Goal: Transaction & Acquisition: Purchase product/service

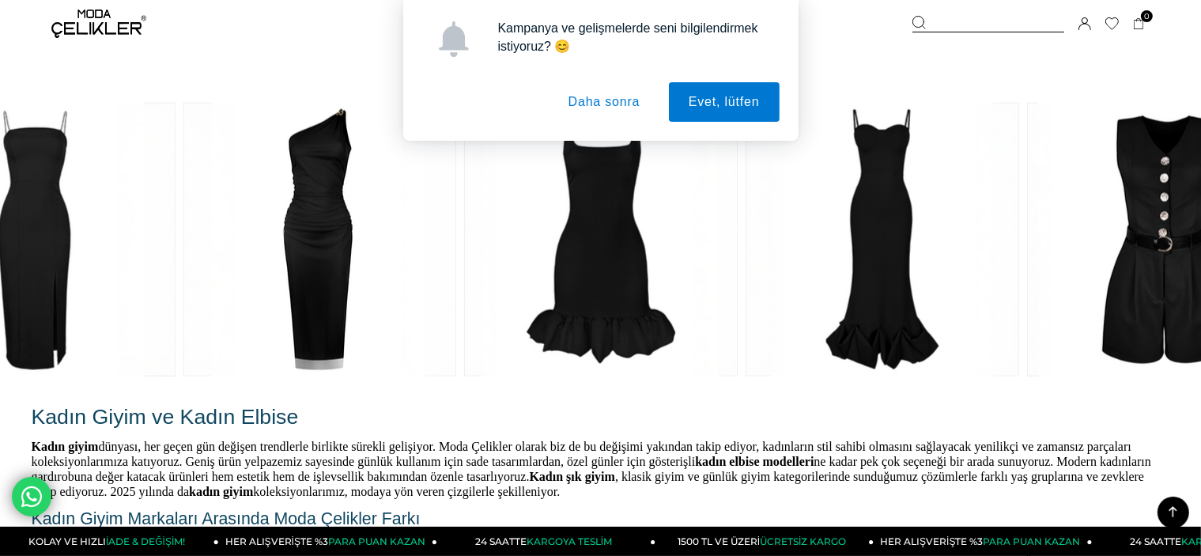
scroll to position [2767, 0]
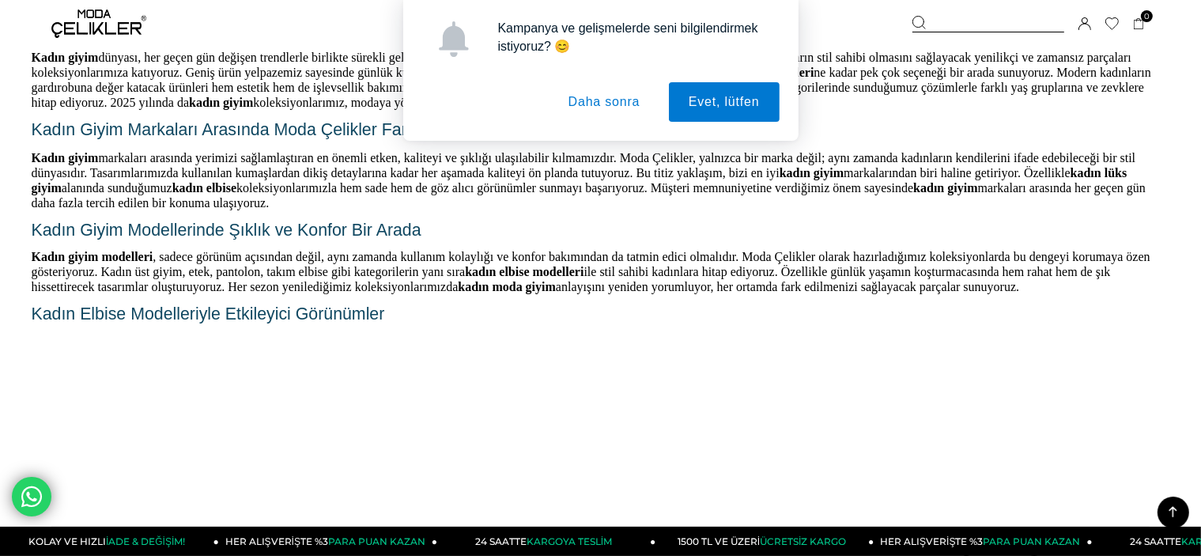
click at [613, 106] on button "Daha sonra" at bounding box center [604, 102] width 111 height 40
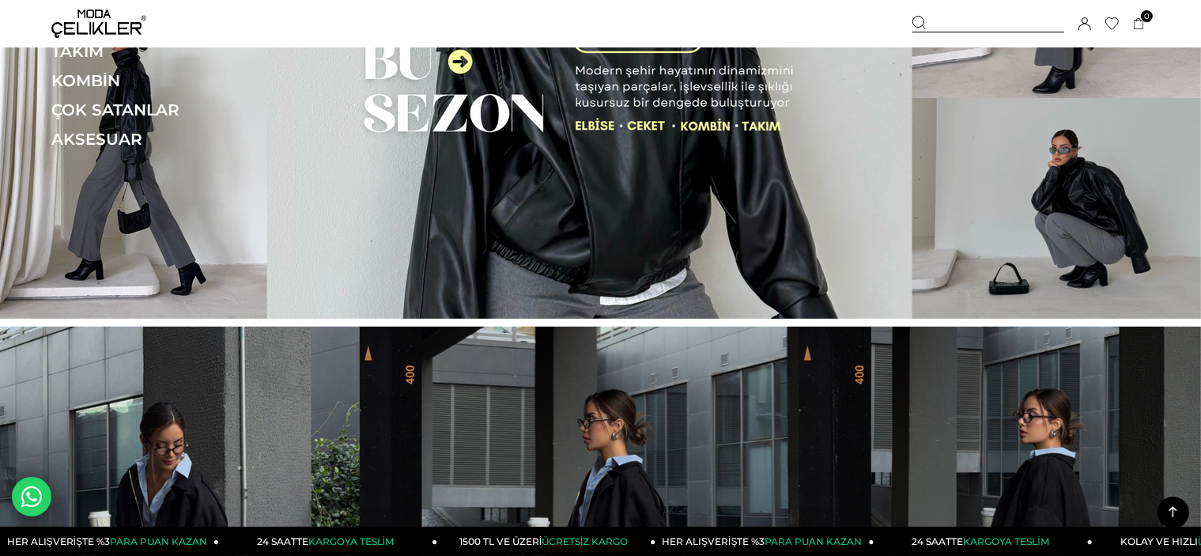
scroll to position [0, 0]
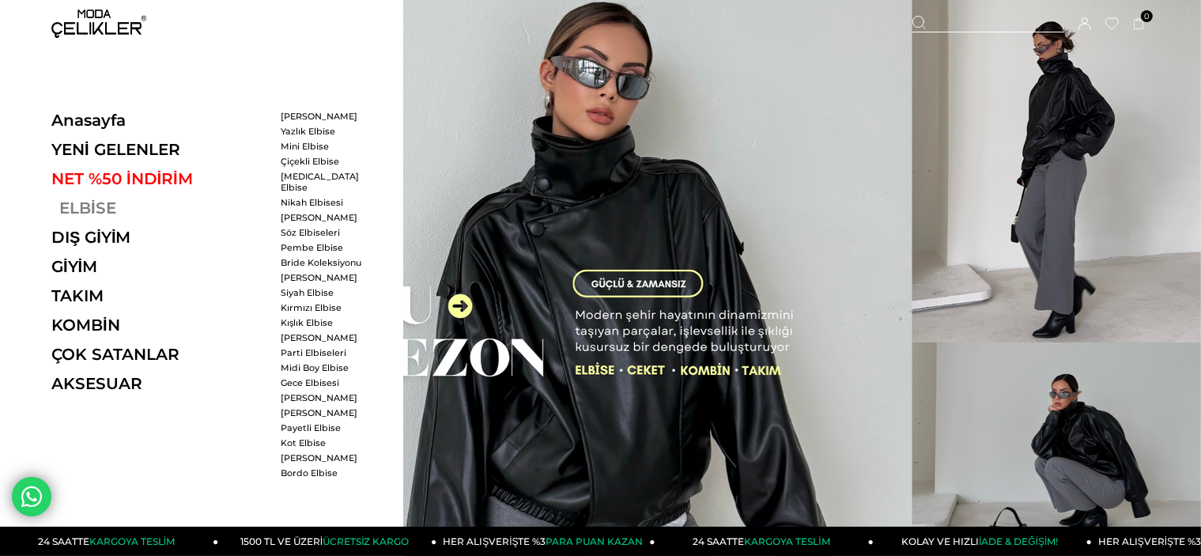
click at [98, 206] on link "ELBİSE" at bounding box center [159, 207] width 217 height 19
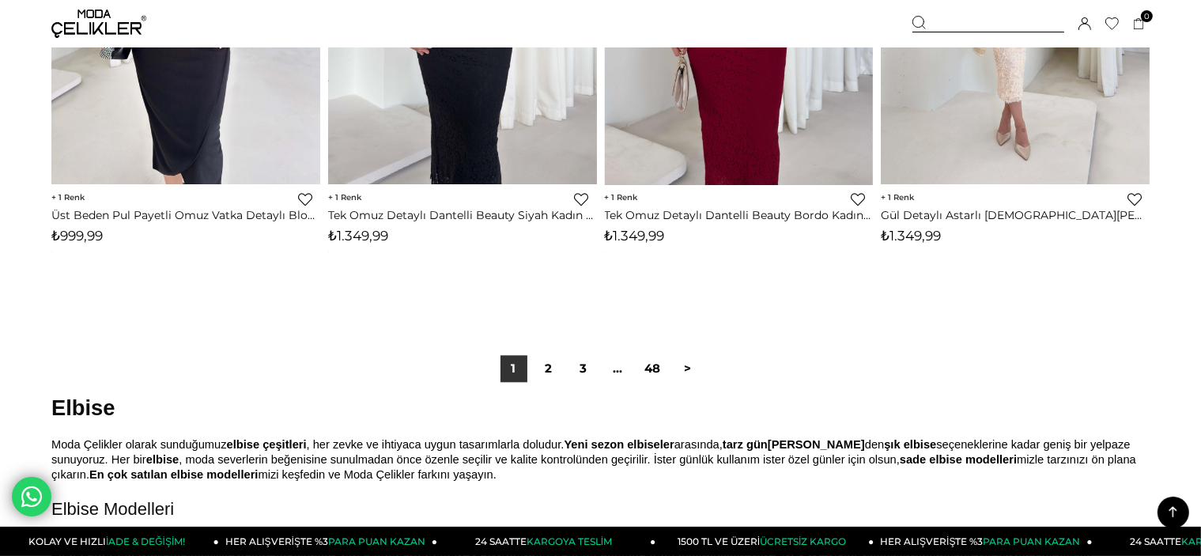
scroll to position [9724, 0]
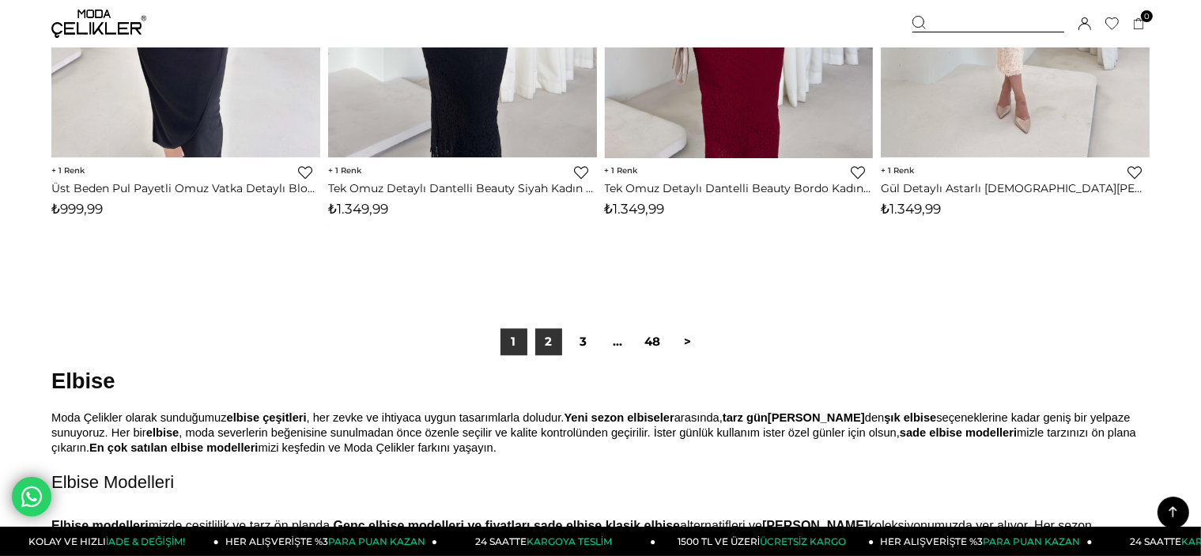
click at [546, 352] on link "2" at bounding box center [548, 341] width 27 height 27
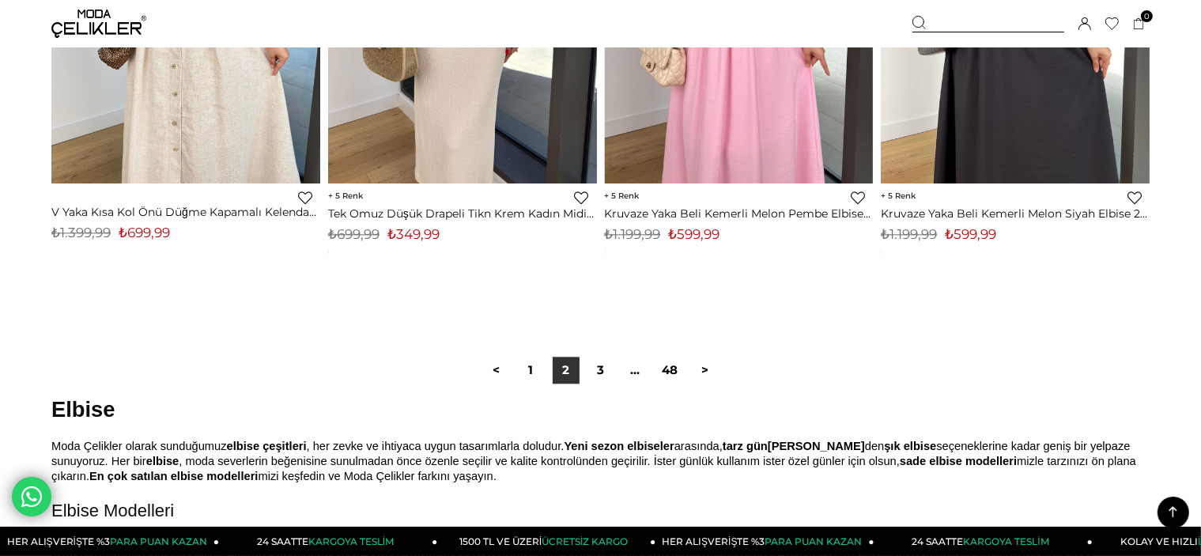
scroll to position [9882, 0]
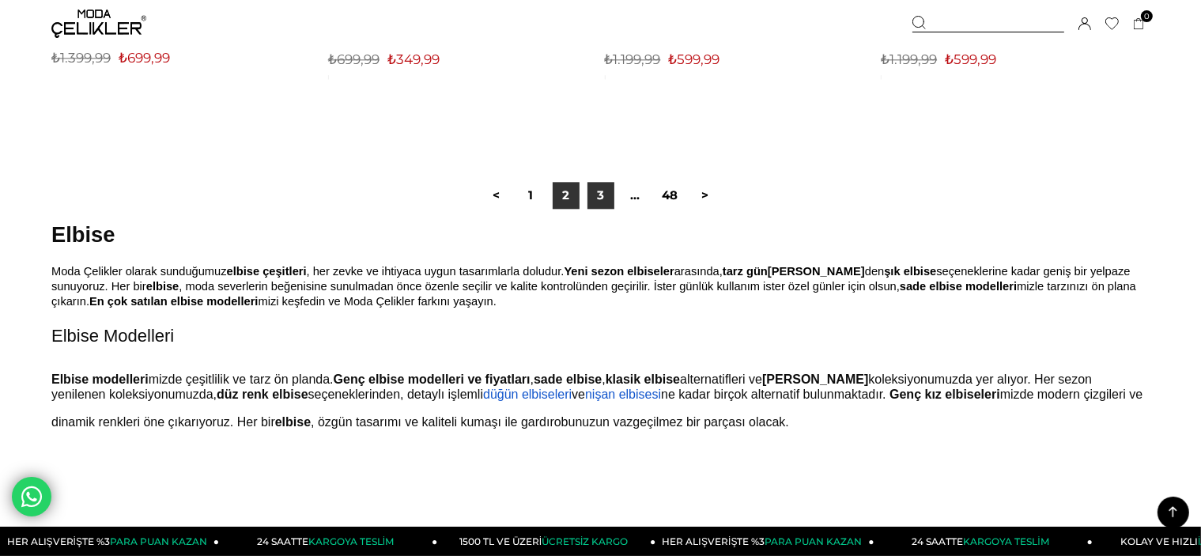
click at [606, 200] on link "3" at bounding box center [600, 195] width 27 height 27
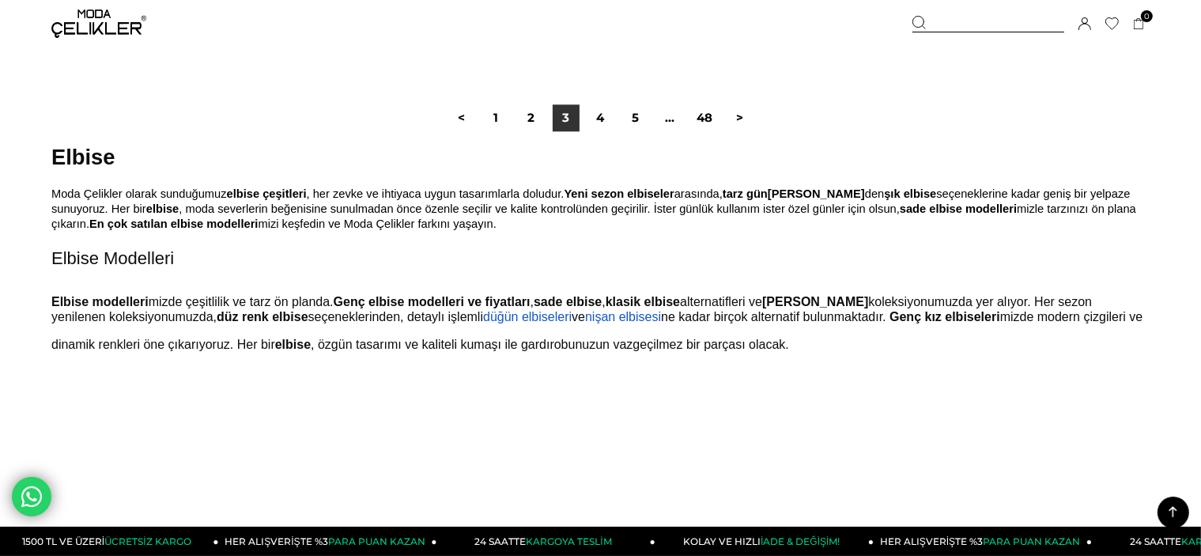
scroll to position [10040, 0]
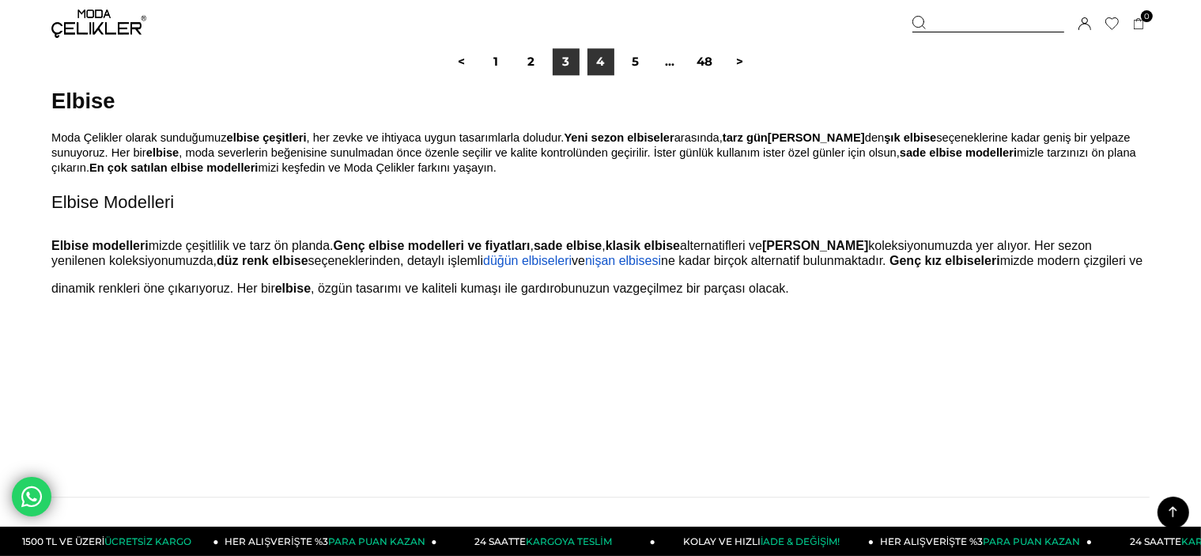
click at [601, 59] on link "4" at bounding box center [600, 61] width 27 height 27
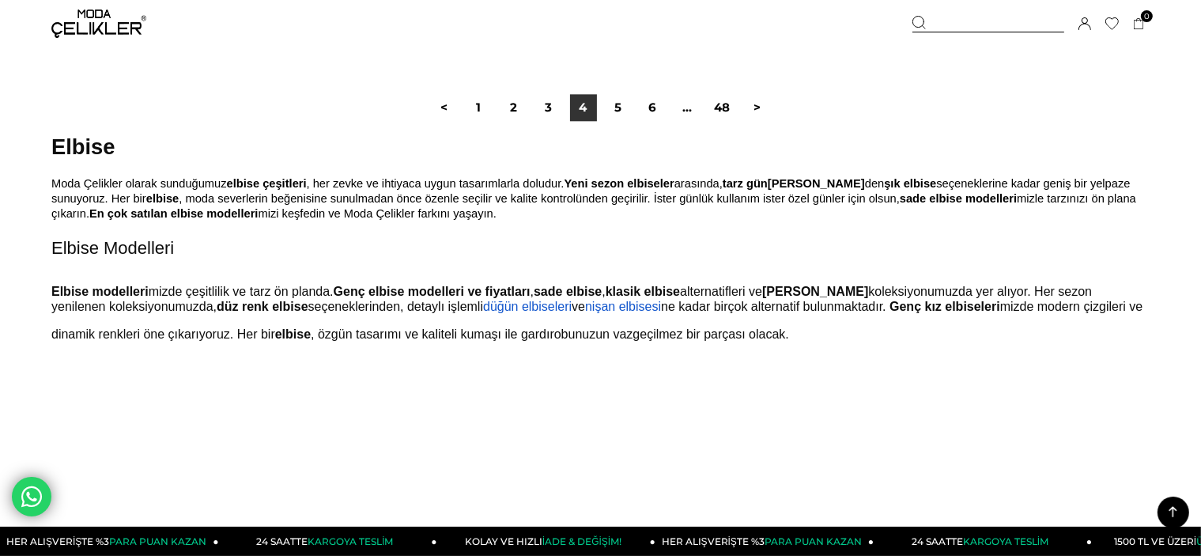
scroll to position [9803, 0]
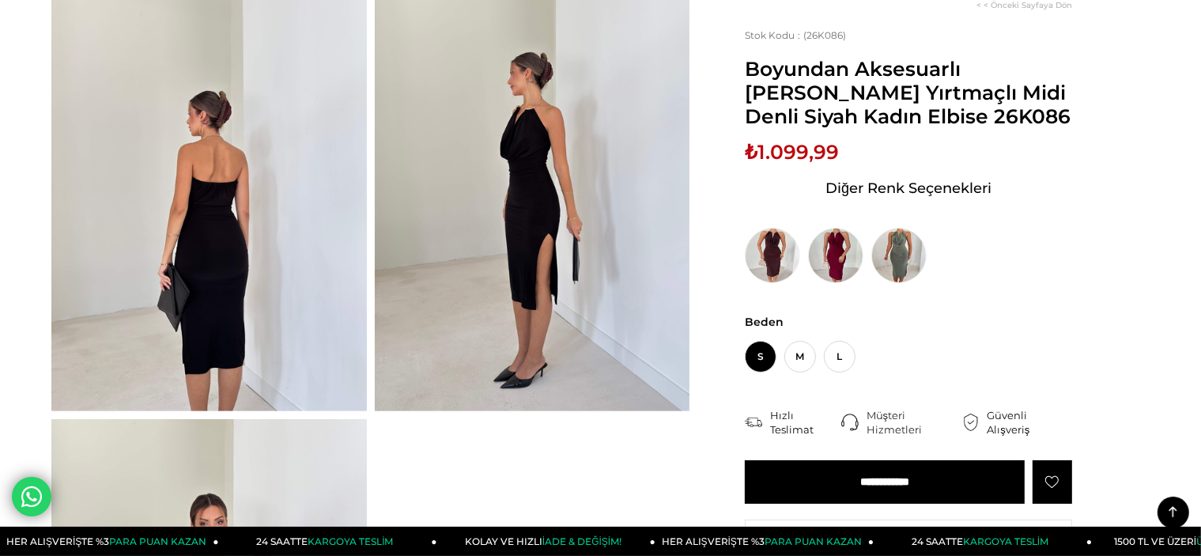
scroll to position [712, 0]
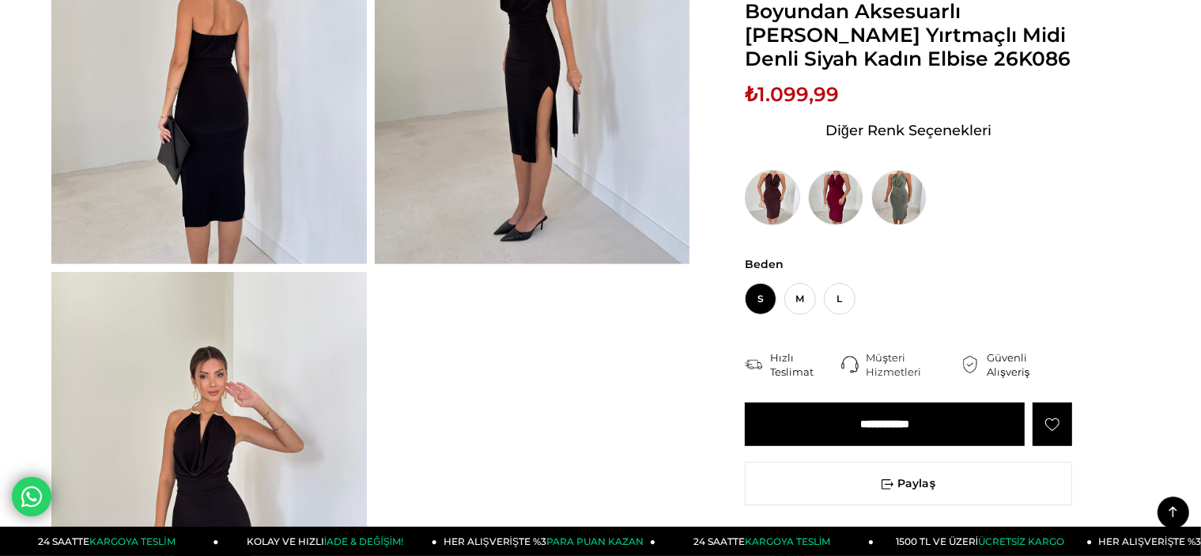
click at [781, 210] on img at bounding box center [772, 197] width 55 height 55
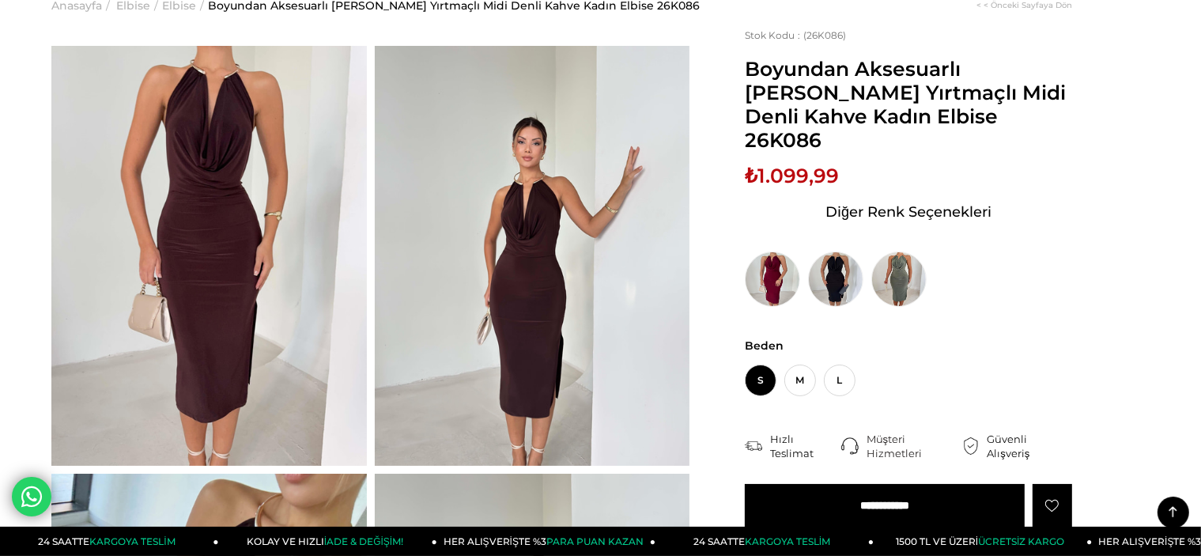
scroll to position [79, 0]
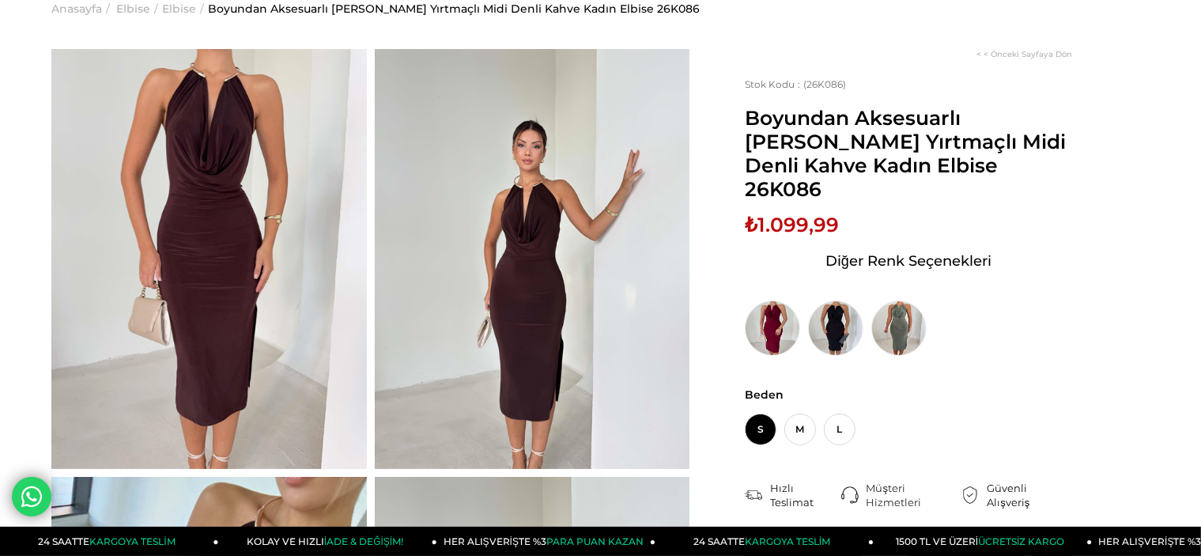
click at [242, 199] on img at bounding box center [208, 259] width 315 height 420
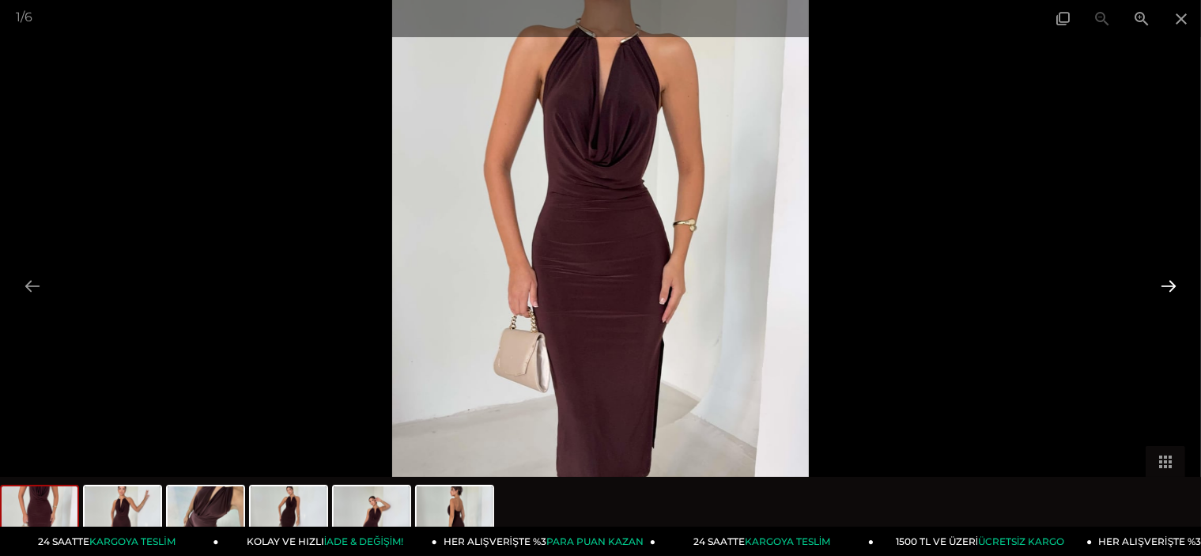
click at [1163, 282] on button at bounding box center [1168, 285] width 33 height 31
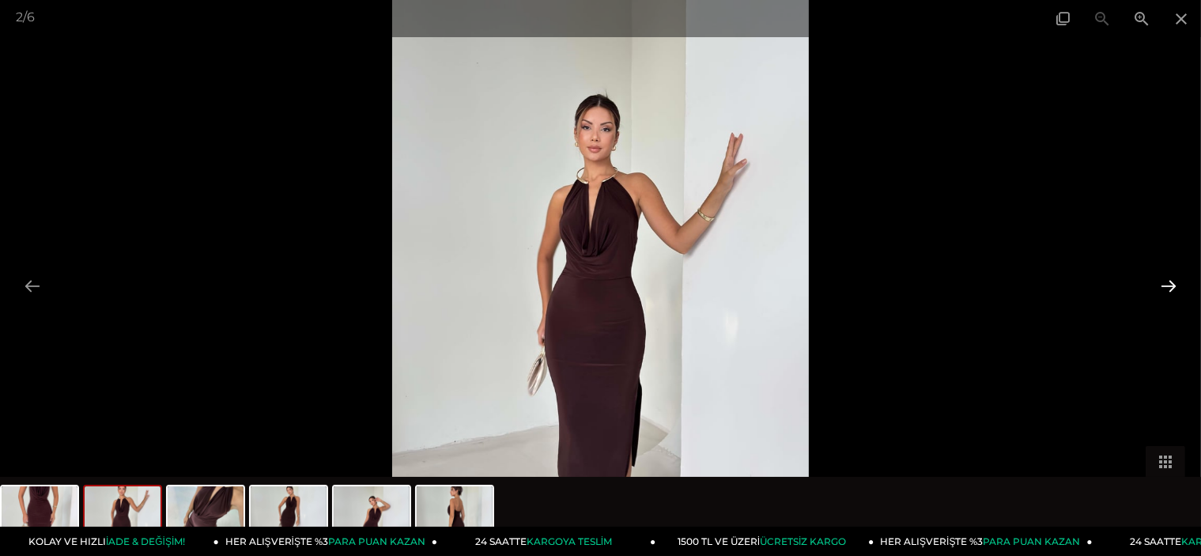
click at [1163, 282] on button at bounding box center [1168, 285] width 33 height 31
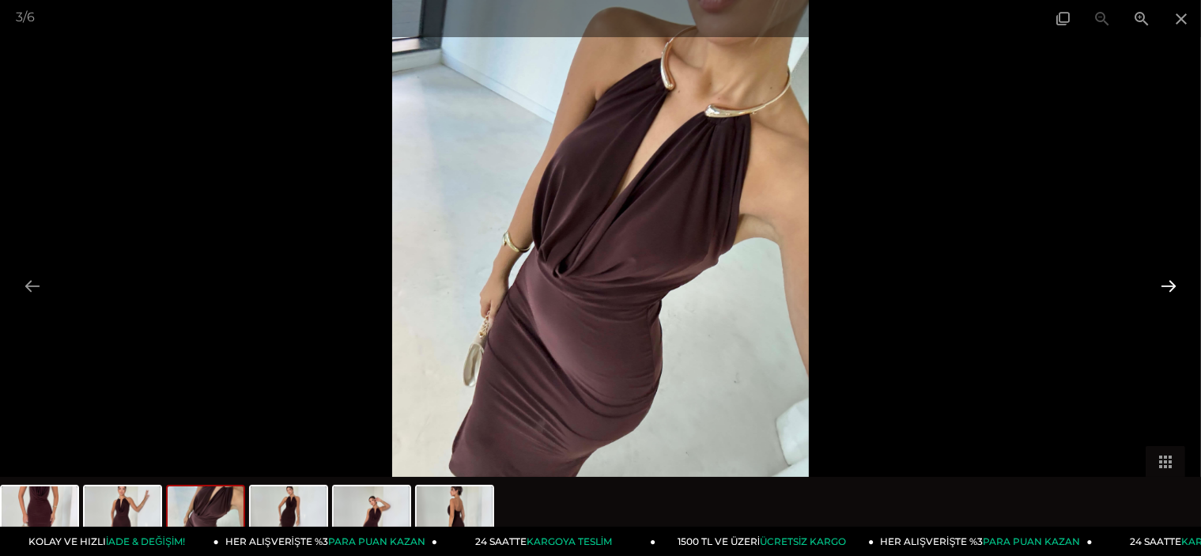
click at [1163, 282] on button at bounding box center [1168, 285] width 33 height 31
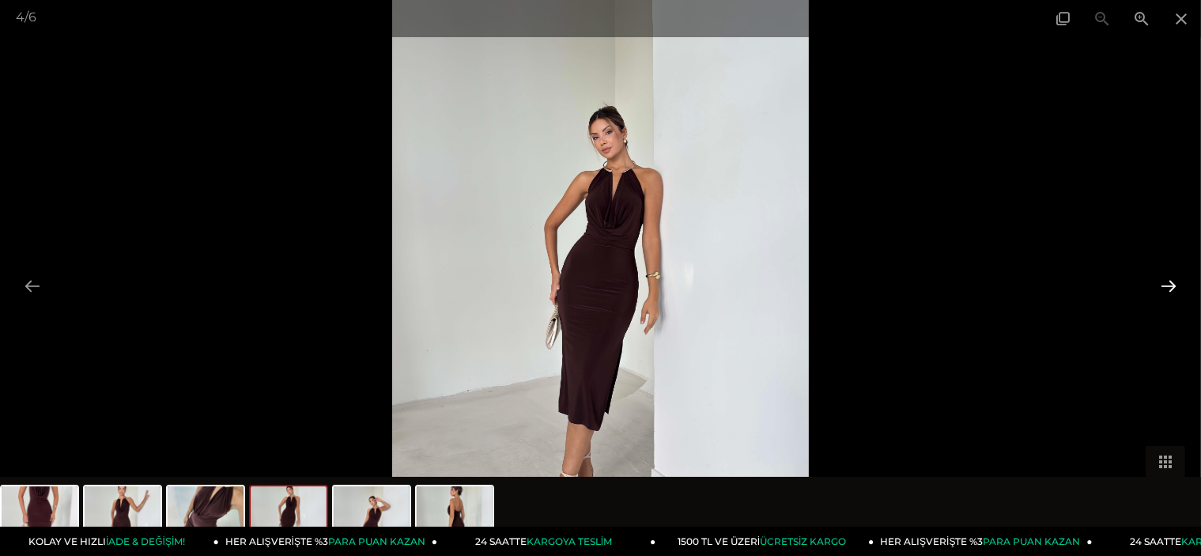
click at [1163, 282] on button at bounding box center [1168, 285] width 33 height 31
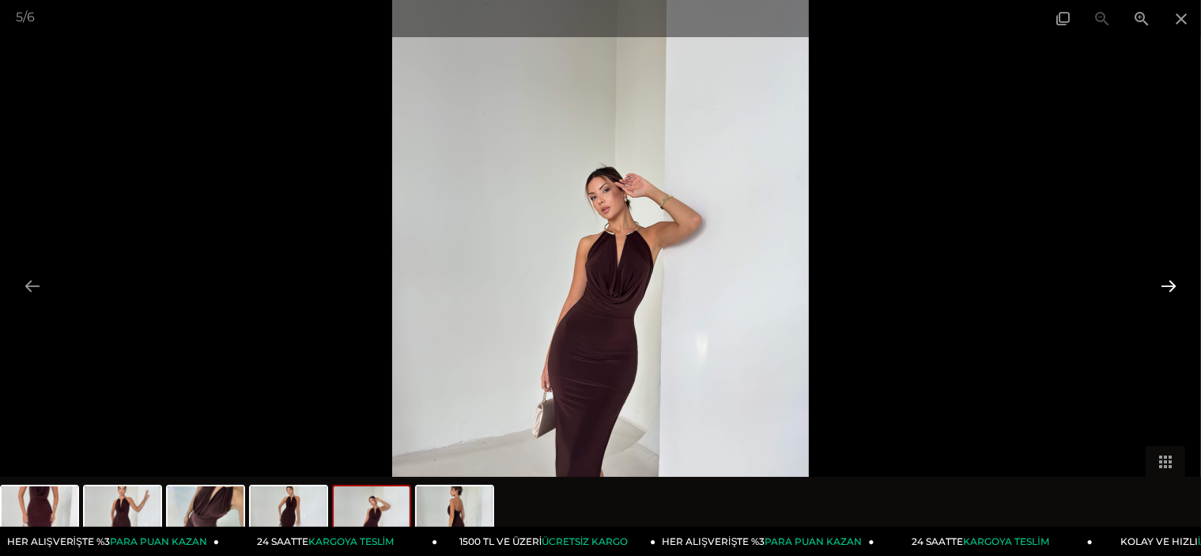
click at [1163, 282] on button at bounding box center [1168, 285] width 33 height 31
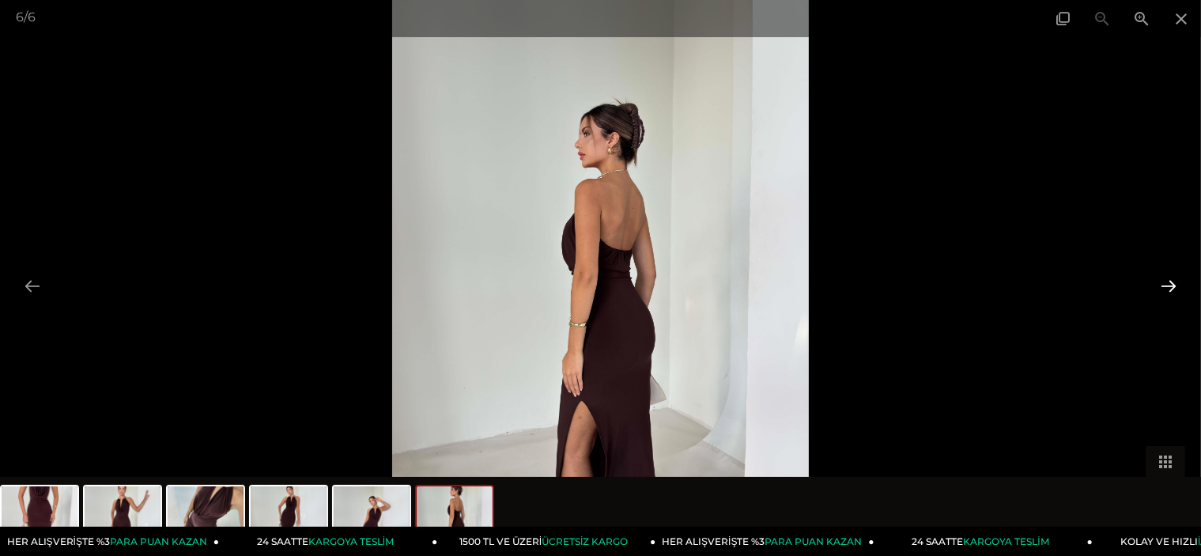
click at [1163, 282] on button at bounding box center [1168, 285] width 33 height 31
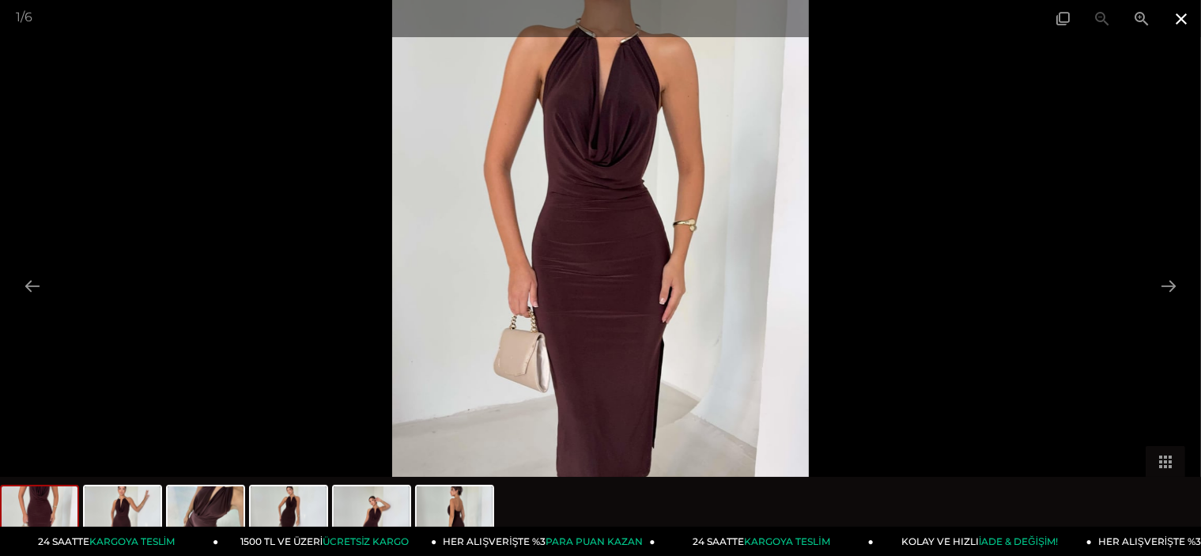
click at [1185, 19] on span at bounding box center [1181, 18] width 40 height 37
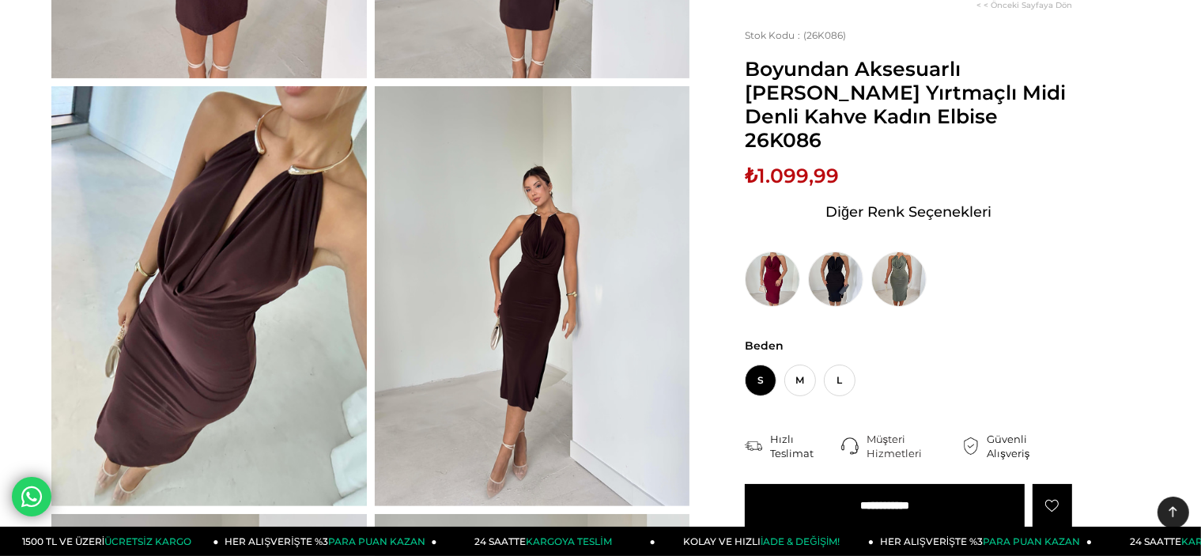
scroll to position [474, 0]
